Goal: Complete application form

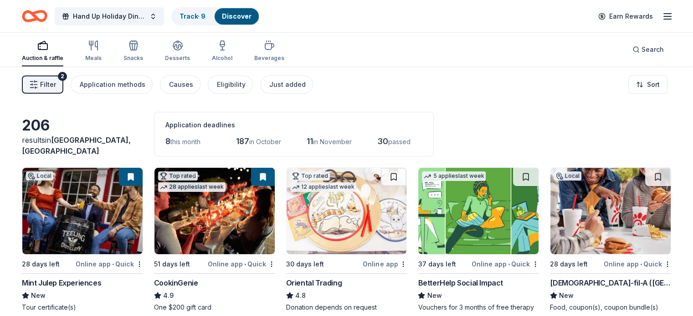
click at [55, 85] on span "Filter" at bounding box center [48, 84] width 16 height 11
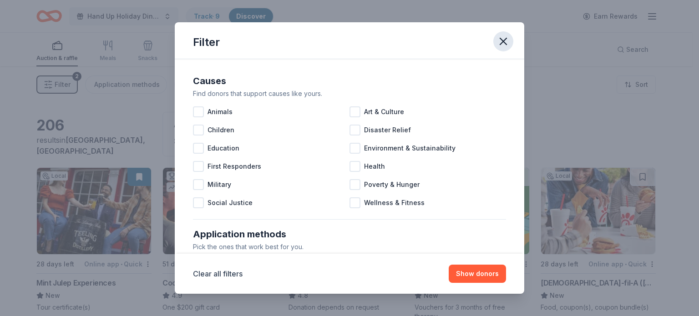
click at [505, 41] on icon "button" at bounding box center [503, 41] width 13 height 13
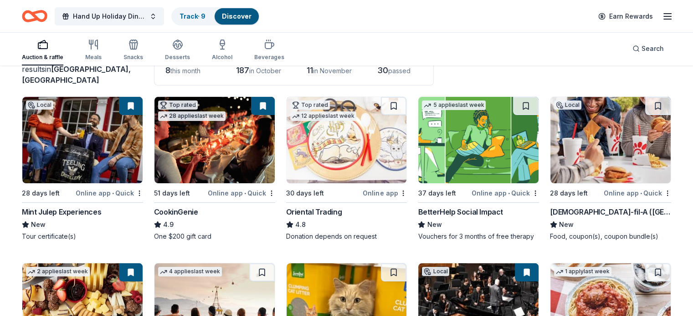
scroll to position [71, 0]
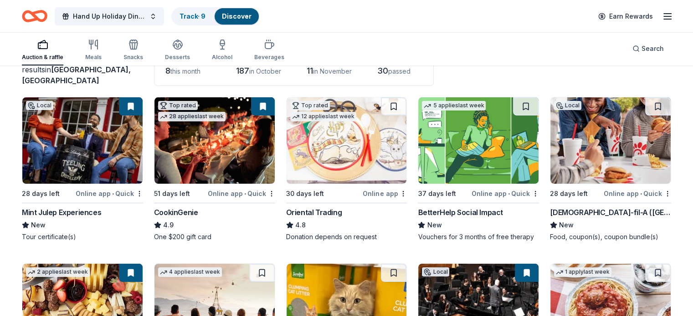
click at [460, 140] on img at bounding box center [478, 140] width 120 height 87
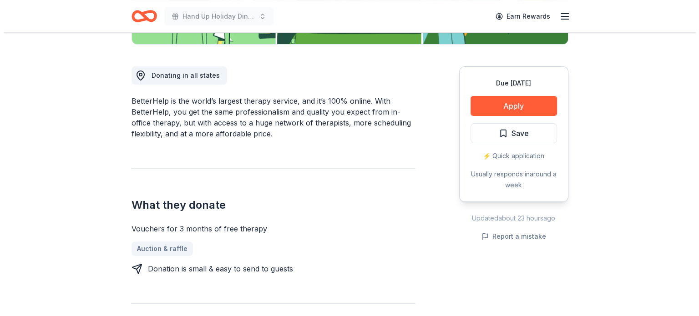
scroll to position [234, 0]
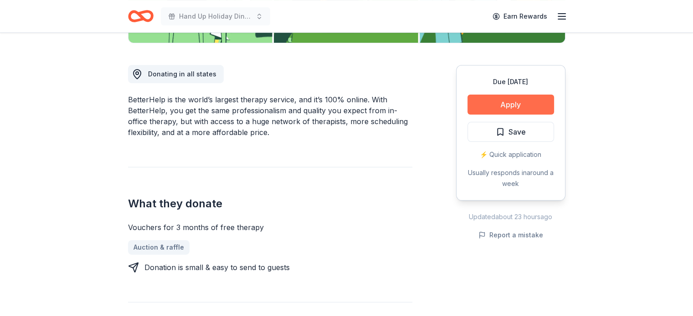
click at [511, 102] on button "Apply" at bounding box center [510, 105] width 87 height 20
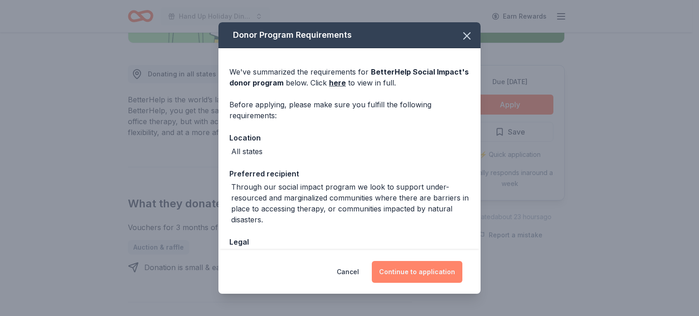
click at [403, 274] on button "Continue to application" at bounding box center [417, 272] width 91 height 22
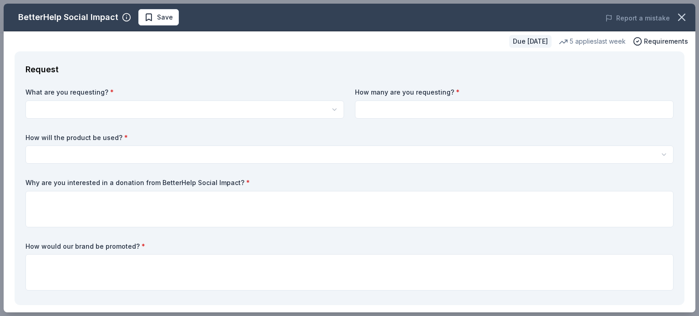
scroll to position [0, 0]
click at [97, 108] on html "Hand Up Holiday Dinner and Auction Earn Rewards Due [DATE] Share BetterHelp Soc…" at bounding box center [349, 158] width 699 height 316
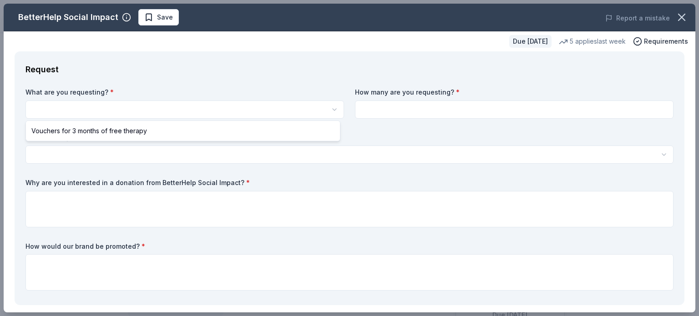
select select "Vouchers for 3 months of free therapy"
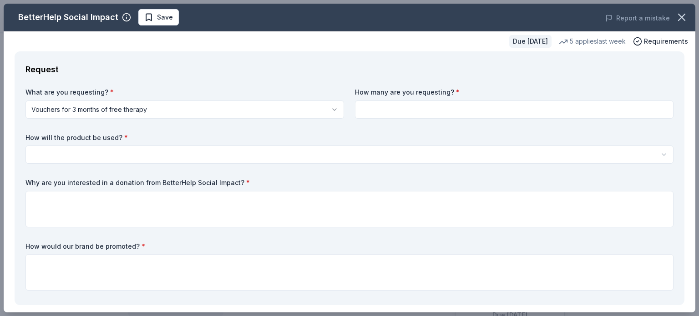
click at [433, 105] on input at bounding box center [514, 110] width 319 height 18
type input "3"
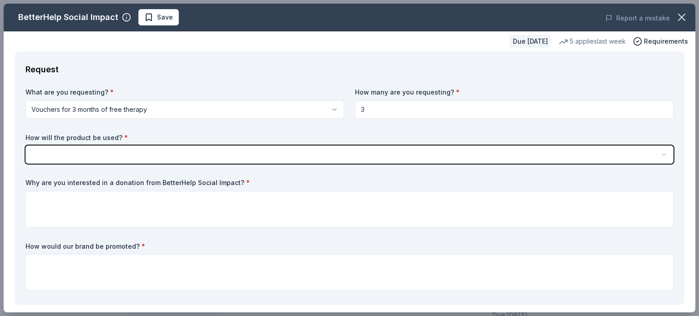
click at [129, 154] on button "button" at bounding box center [350, 155] width 648 height 18
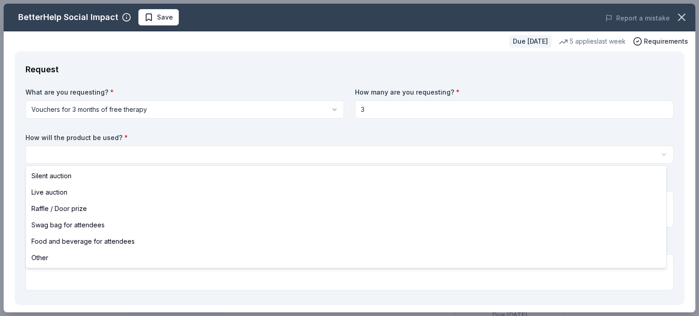
select select "silentAuction"
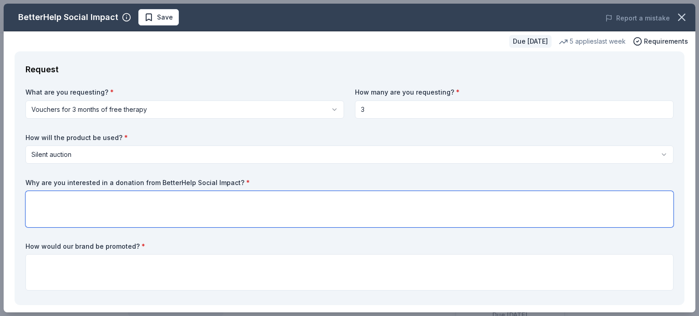
click at [83, 197] on textarea at bounding box center [350, 209] width 648 height 36
drag, startPoint x: 291, startPoint y: 200, endPoint x: 297, endPoint y: 201, distance: 5.6
click at [297, 201] on textarea "We are seeking three vouchers for therapy - one to use as an auction item, one …" at bounding box center [350, 209] width 648 height 36
click at [335, 200] on textarea "We are seeking three vouchers for therapy - one to use as an auction item, one …" at bounding box center [350, 209] width 648 height 36
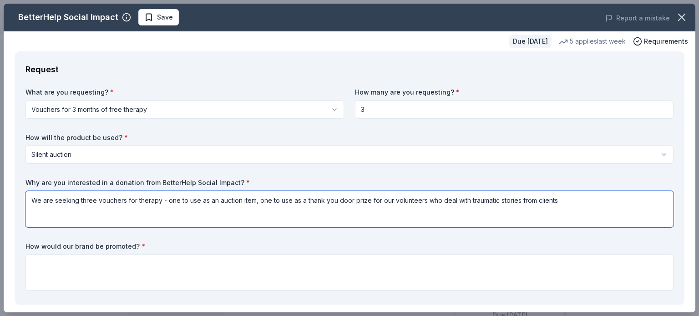
click at [369, 200] on textarea "We are seeking three vouchers for therapy - one to use as an auction item, one …" at bounding box center [350, 209] width 648 height 36
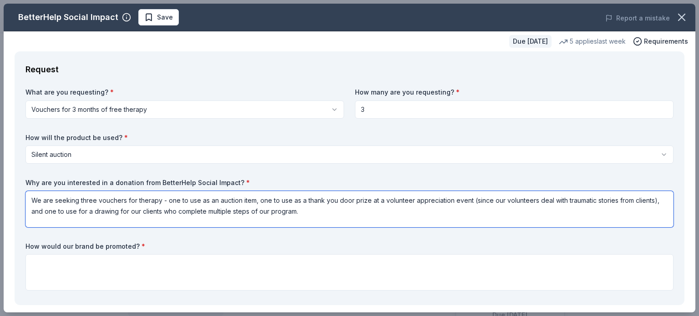
click at [337, 215] on textarea "We are seeking three vouchers for therapy - one to use as an auction item, one …" at bounding box center [350, 209] width 648 height 36
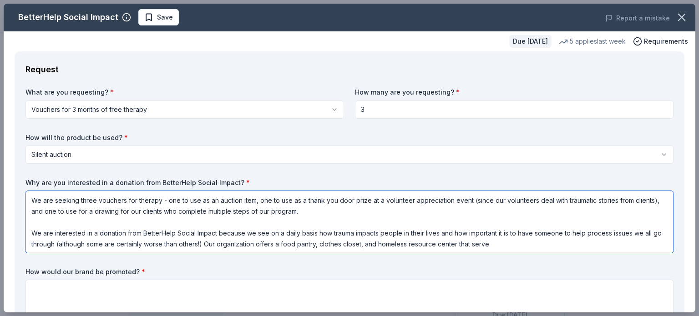
click at [215, 200] on textarea "We are seeking three vouchers for therapy - one to use as an auction item, one …" at bounding box center [350, 222] width 648 height 62
click at [148, 209] on textarea "We are seeking three vouchers for therapy - one to use as a silent auction item…" at bounding box center [350, 222] width 648 height 62
drag, startPoint x: 235, startPoint y: 212, endPoint x: 251, endPoint y: 213, distance: 16.0
click at [251, 213] on textarea "We are seeking three vouchers for therapy - one to use as a silent auction item…" at bounding box center [350, 222] width 648 height 62
click at [304, 217] on textarea "We are seeking three vouchers for therapy - one to use as a silent auction item…" at bounding box center [350, 222] width 648 height 62
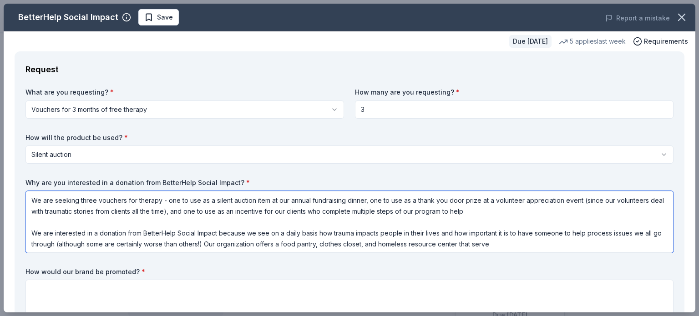
click at [309, 216] on textarea "We are seeking three vouchers for therapy - one to use as a silent auction item…" at bounding box center [350, 222] width 648 height 62
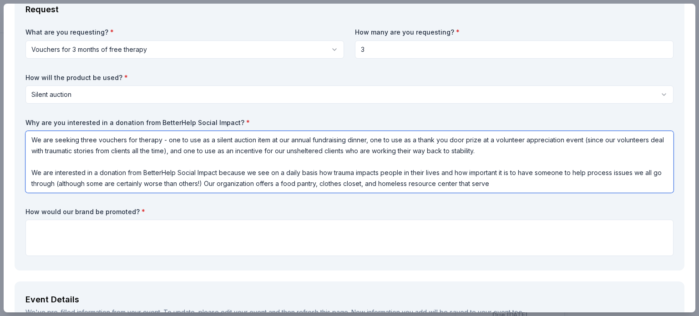
scroll to position [61, 0]
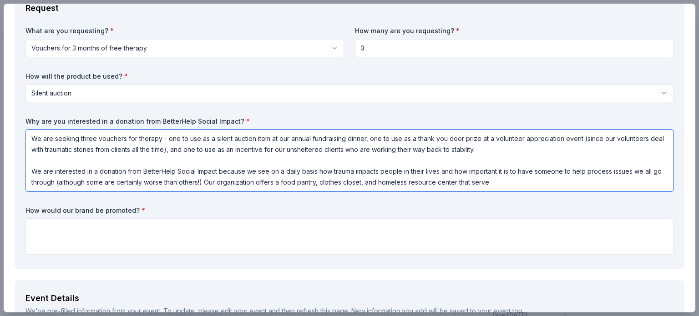
click at [353, 169] on textarea "We are seeking three vouchers for therapy - one to use as a silent auction item…" at bounding box center [350, 161] width 648 height 62
click at [101, 184] on textarea "We are seeking three vouchers for therapy - one to use as a silent auction item…" at bounding box center [350, 161] width 648 height 62
drag, startPoint x: 80, startPoint y: 181, endPoint x: 301, endPoint y: 212, distance: 223.0
click at [301, 212] on div "What are you requesting? * Vouchers for 3 months of free therapy Vouchers for 3…" at bounding box center [350, 142] width 648 height 232
click at [197, 183] on textarea "We are seeking three vouchers for therapy - one to use as a silent auction item…" at bounding box center [350, 161] width 648 height 62
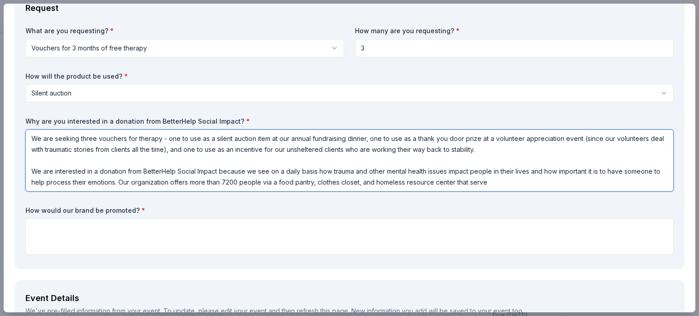
type textarea "We are seeking three vouchers for therapy - one to use as a silent auction item…"
